Goal: Register for event/course

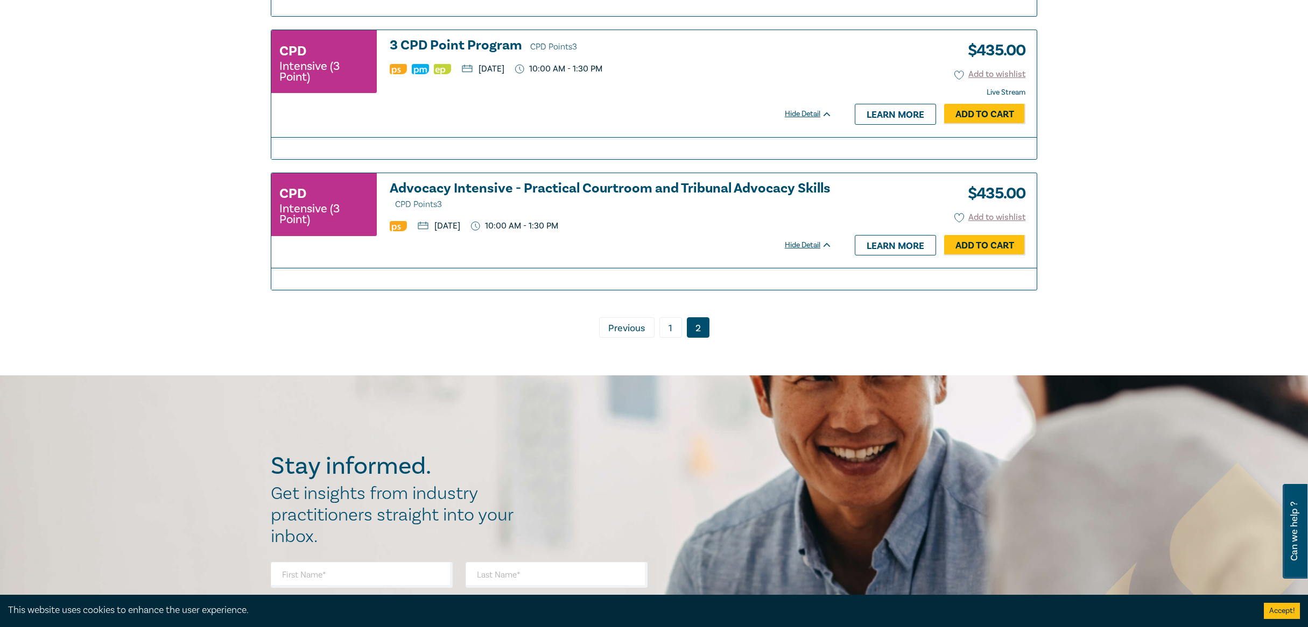
scroll to position [1506, 0]
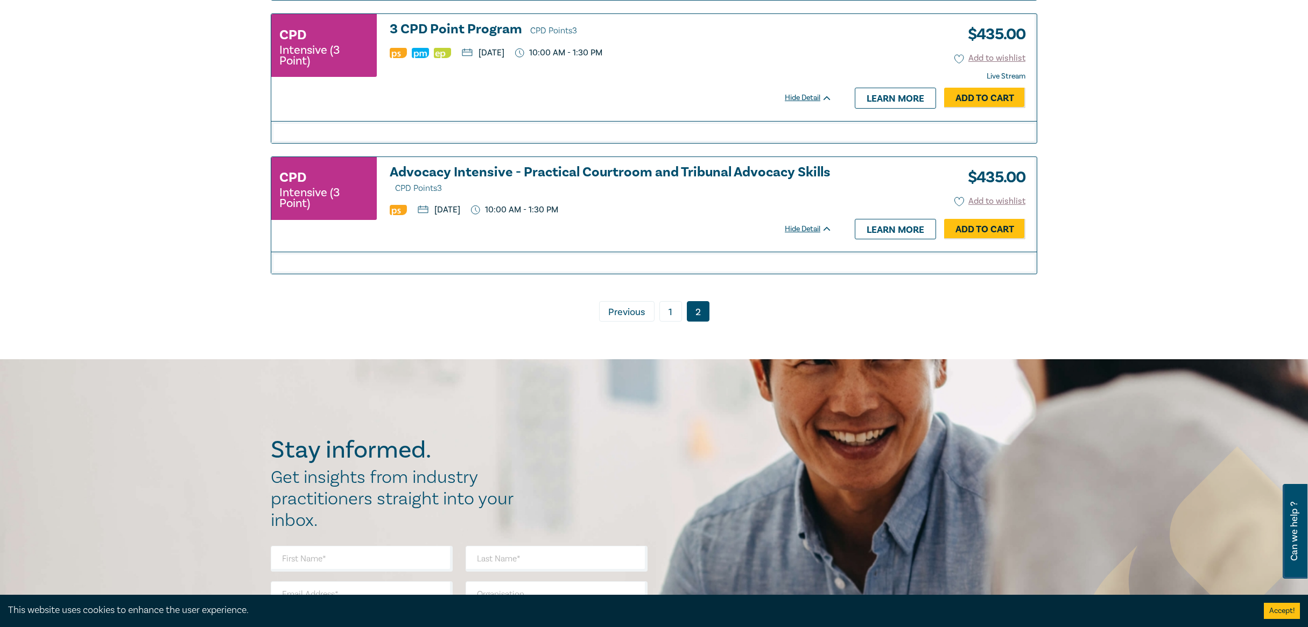
click at [677, 319] on link "1" at bounding box center [670, 311] width 23 height 20
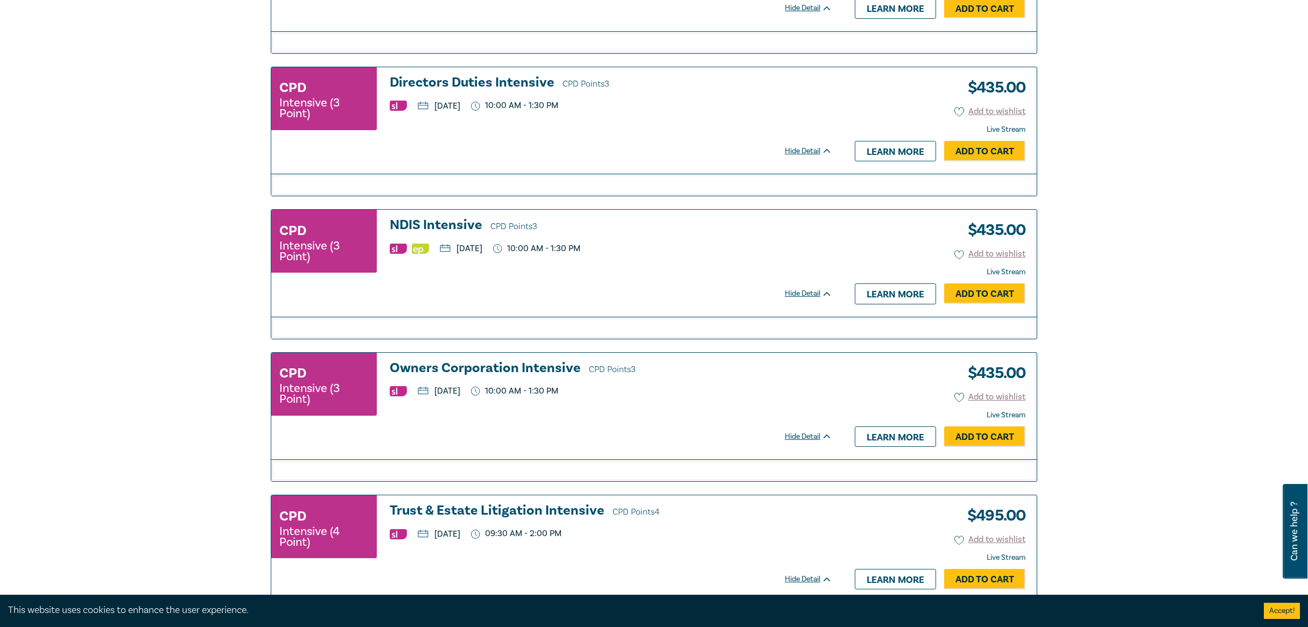
scroll to position [1775, 0]
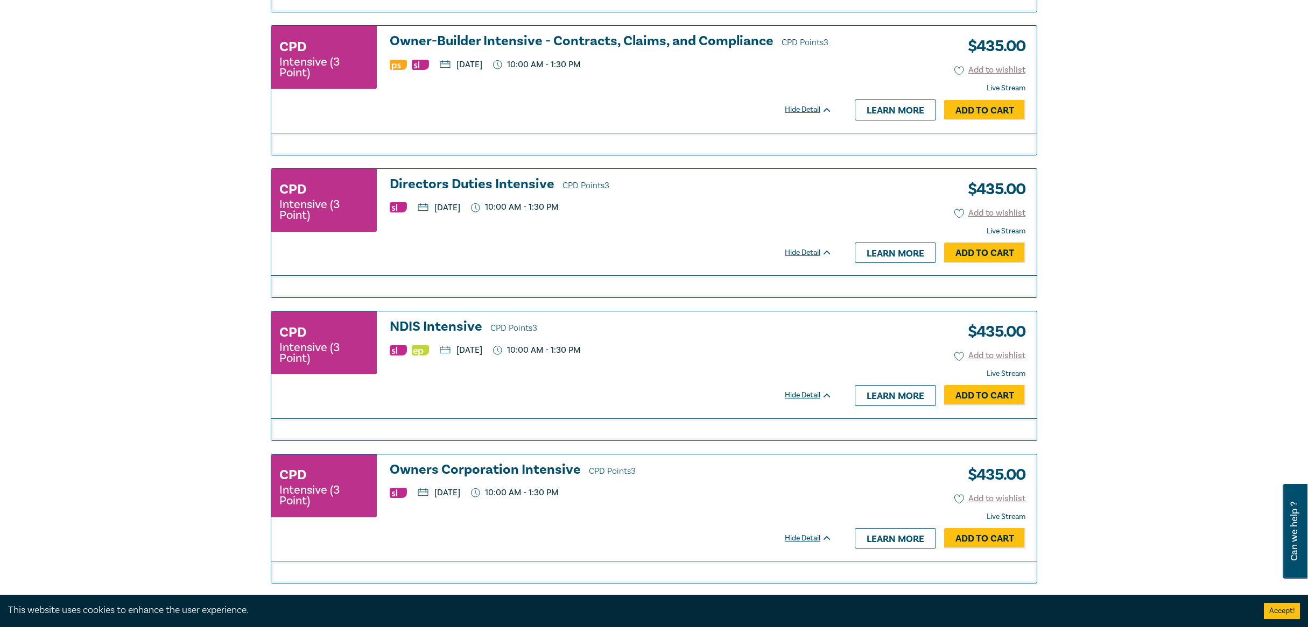
click at [507, 181] on h3 "Directors Duties Intensive CPD Points 3" at bounding box center [611, 185] width 442 height 16
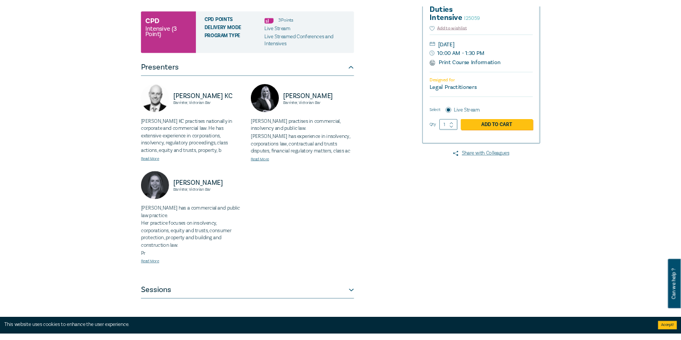
scroll to position [269, 0]
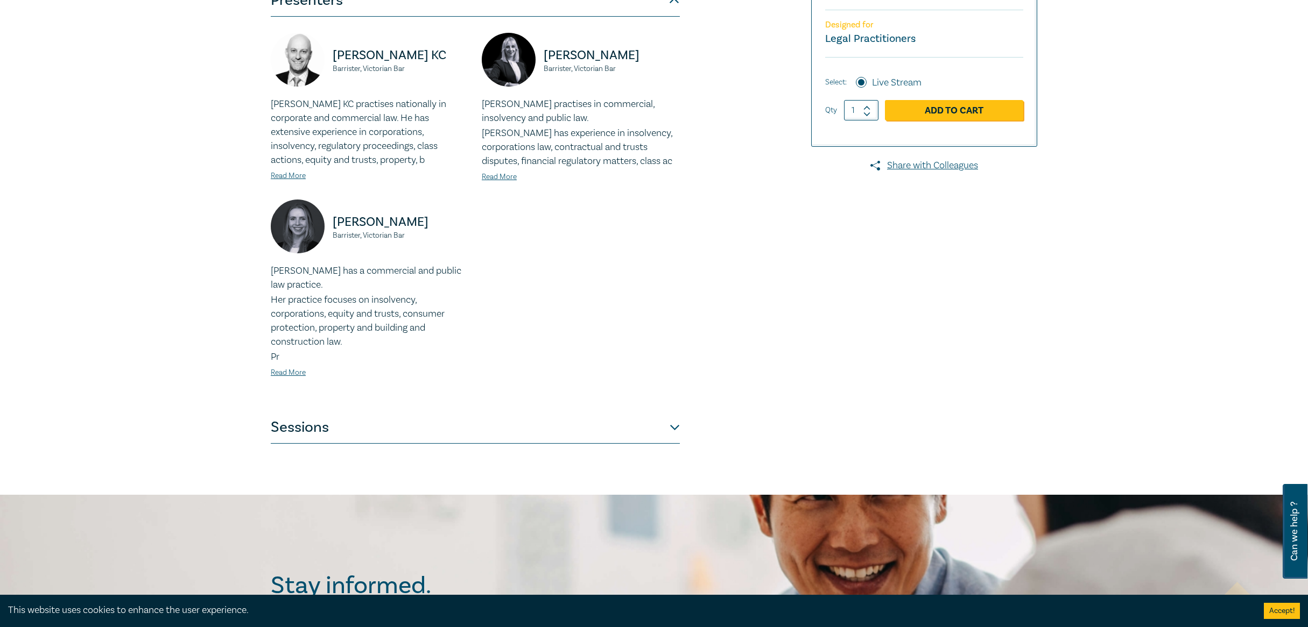
click at [616, 429] on button "Sessions" at bounding box center [475, 428] width 409 height 32
